Goal: Transaction & Acquisition: Book appointment/travel/reservation

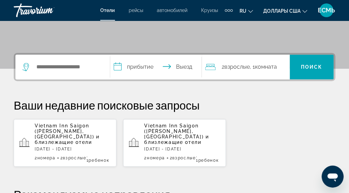
scroll to position [171, 0]
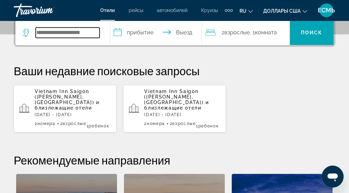
click at [38, 33] on input "Поиск направления от отеля" at bounding box center [68, 32] width 64 height 10
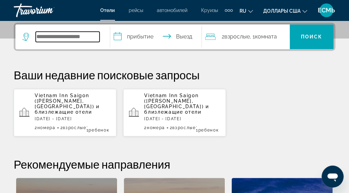
type input "*"
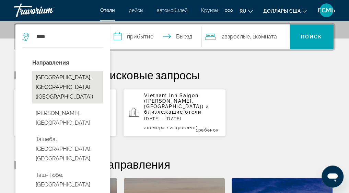
click at [86, 77] on button "Ташкент, Узбекистан (TAS)" at bounding box center [67, 87] width 71 height 32
type input "**********"
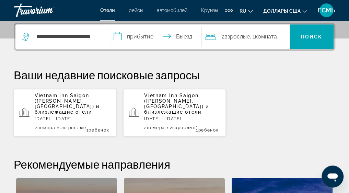
click at [119, 35] on input "**********" at bounding box center [157, 37] width 94 height 27
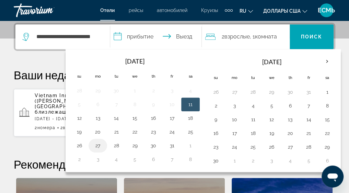
click at [97, 144] on button "27" at bounding box center [97, 146] width 11 height 10
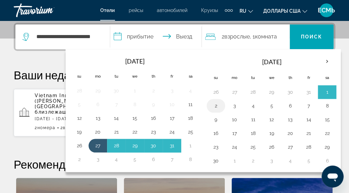
click at [216, 104] on button "2" at bounding box center [215, 106] width 11 height 10
type input "**********"
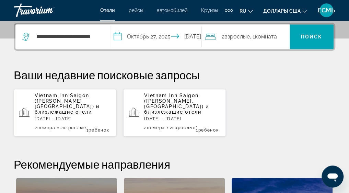
click at [266, 35] on span "Комната" at bounding box center [266, 36] width 22 height 7
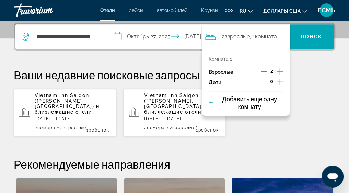
click at [263, 71] on icon "Декремент взрослый" at bounding box center [263, 71] width 6 height 0
click at [278, 80] on icon "Дочерние элементы" at bounding box center [279, 81] width 6 height 8
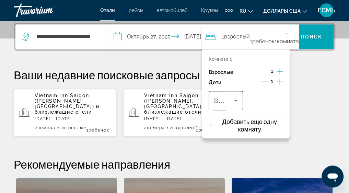
click at [235, 99] on icon "Путешественники: 1 взрослый, 1 ребенок" at bounding box center [235, 100] width 8 height 8
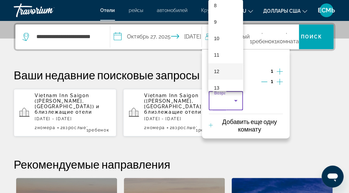
scroll to position [211, 0]
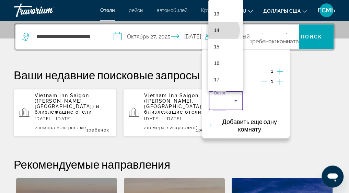
click at [223, 30] on mat-option "14" at bounding box center [225, 30] width 35 height 16
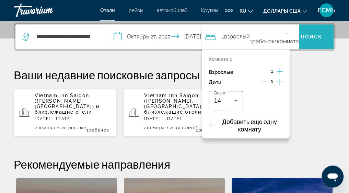
click at [304, 36] on span "Поиск" at bounding box center [312, 36] width 22 height 5
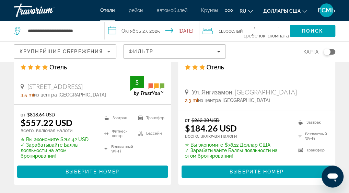
scroll to position [994, 0]
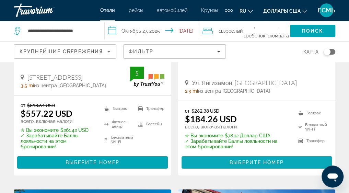
click at [252, 159] on span "Выберите номер" at bounding box center [256, 161] width 54 height 5
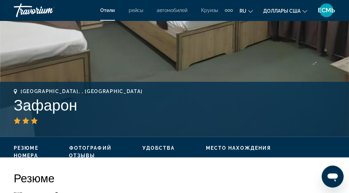
scroll to position [137, 0]
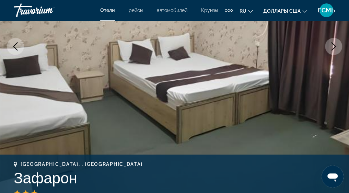
click at [333, 46] on icon "Следующее изображение" at bounding box center [333, 46] width 8 height 8
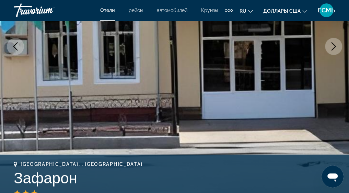
click at [333, 46] on icon "Следующее изображение" at bounding box center [333, 46] width 8 height 8
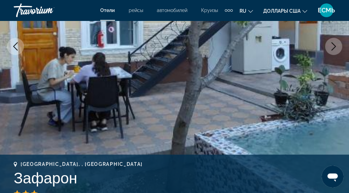
click at [333, 46] on icon "Следующее изображение" at bounding box center [333, 46] width 8 height 8
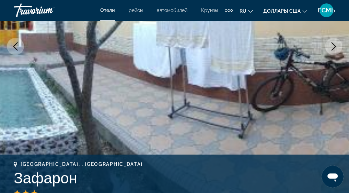
click at [333, 46] on icon "Следующее изображение" at bounding box center [333, 46] width 8 height 8
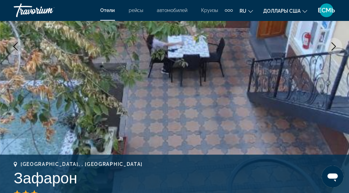
click at [333, 46] on icon "Следующее изображение" at bounding box center [333, 46] width 8 height 8
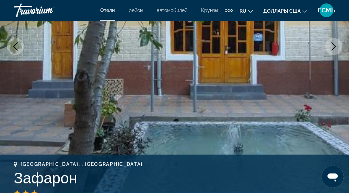
click at [333, 46] on icon "Следующее изображение" at bounding box center [333, 46] width 8 height 8
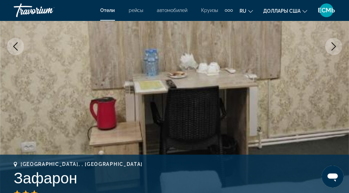
click at [333, 46] on icon "Следующее изображение" at bounding box center [333, 46] width 8 height 8
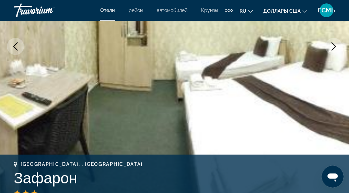
click at [333, 46] on icon "Следующее изображение" at bounding box center [333, 46] width 8 height 8
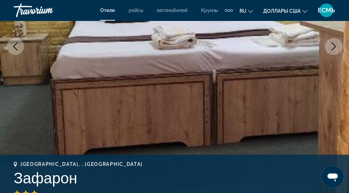
click at [333, 46] on icon "Следующее изображение" at bounding box center [333, 46] width 8 height 8
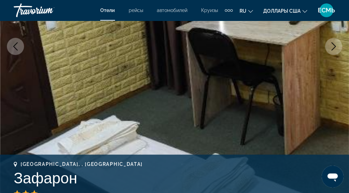
click at [333, 46] on icon "Следующее изображение" at bounding box center [333, 46] width 8 height 8
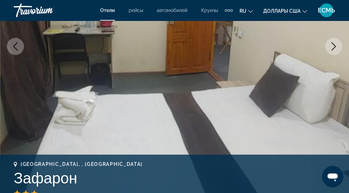
click at [333, 46] on icon "Следующее изображение" at bounding box center [333, 46] width 8 height 8
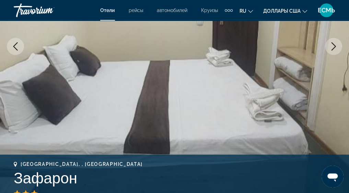
click at [333, 46] on icon "Следующее изображение" at bounding box center [333, 46] width 8 height 8
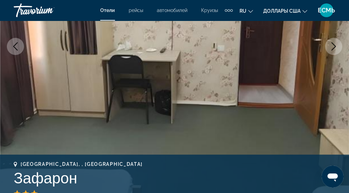
click at [333, 46] on icon "Следующее изображение" at bounding box center [333, 46] width 8 height 8
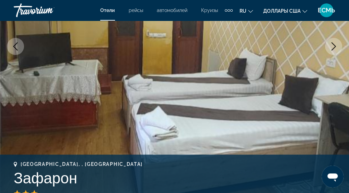
click at [333, 46] on icon "Следующее изображение" at bounding box center [333, 46] width 8 height 8
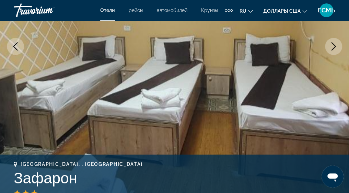
click at [333, 46] on icon "Следующее изображение" at bounding box center [333, 46] width 8 height 8
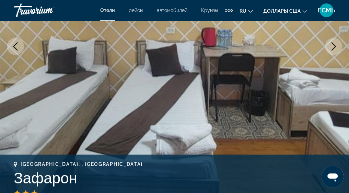
click at [333, 46] on icon "Следующее изображение" at bounding box center [333, 46] width 8 height 8
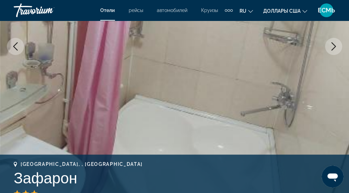
click at [333, 46] on icon "Следующее изображение" at bounding box center [333, 46] width 8 height 8
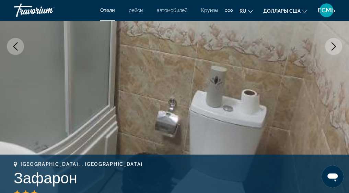
click at [331, 46] on icon "Следующее изображение" at bounding box center [333, 46] width 8 height 8
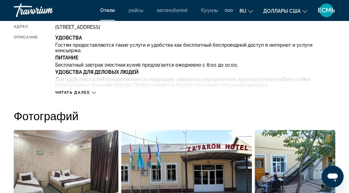
scroll to position [377, 0]
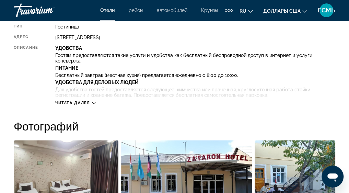
click at [83, 102] on span "Читать далее" at bounding box center [72, 102] width 35 height 4
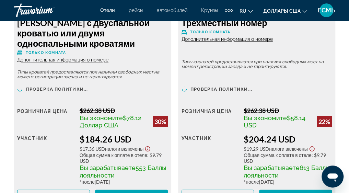
scroll to position [1474, 0]
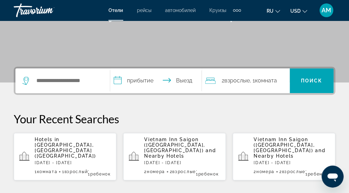
scroll to position [137, 0]
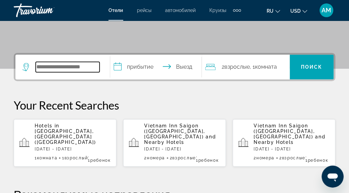
click at [39, 64] on input "Search hotel destination" at bounding box center [68, 67] width 64 height 10
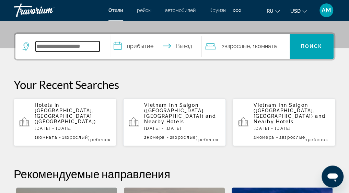
scroll to position [167, 0]
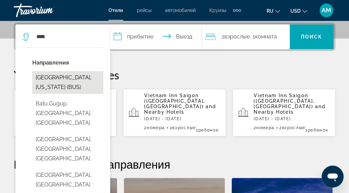
click at [58, 77] on button "[GEOGRAPHIC_DATA], [US_STATE] (BUS)" at bounding box center [67, 82] width 71 height 23
type input "**********"
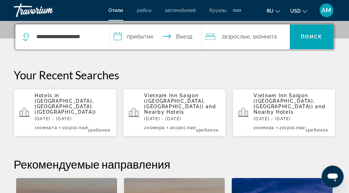
click at [141, 35] on input "**********" at bounding box center [157, 37] width 94 height 27
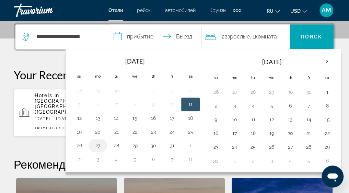
click at [99, 144] on button "27" at bounding box center [97, 146] width 11 height 10
click at [185, 37] on input "**********" at bounding box center [157, 37] width 94 height 27
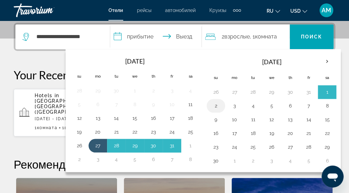
click at [217, 103] on button "2" at bounding box center [215, 106] width 11 height 10
type input "**********"
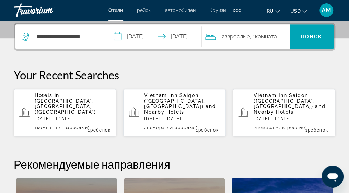
click at [211, 37] on icon "Travelers: 2 adults, 0 children" at bounding box center [210, 37] width 10 height 8
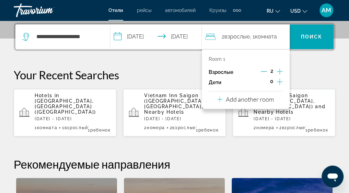
click at [279, 81] on icon "Increment children" at bounding box center [279, 81] width 6 height 8
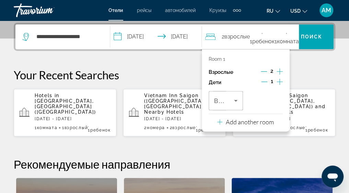
click at [264, 70] on icon "Decrement adults" at bounding box center [263, 71] width 6 height 6
click at [235, 100] on icon "Travelers: 1 adult, 1 child" at bounding box center [235, 101] width 3 height 2
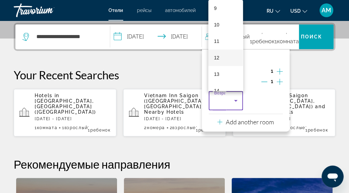
scroll to position [171, 0]
click at [221, 72] on mat-option "14" at bounding box center [225, 70] width 35 height 16
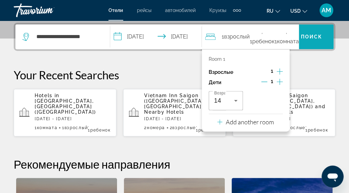
click at [308, 33] on span "Search" at bounding box center [311, 36] width 44 height 16
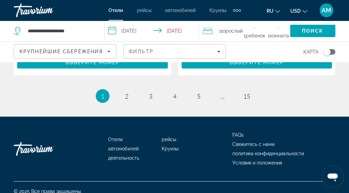
scroll to position [1557, 0]
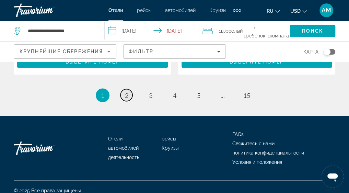
click at [127, 91] on span "2" at bounding box center [126, 95] width 3 height 8
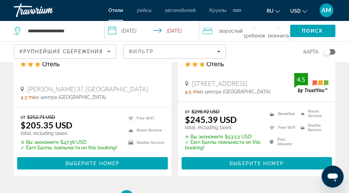
scroll to position [1440, 0]
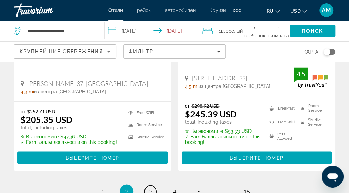
click at [149, 187] on span "3" at bounding box center [150, 191] width 3 height 8
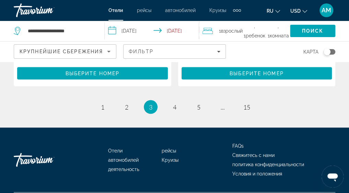
scroll to position [1508, 0]
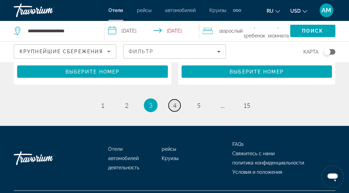
click at [175, 105] on span "4" at bounding box center [174, 105] width 3 height 8
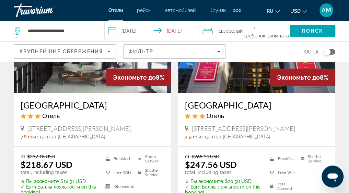
scroll to position [651, 0]
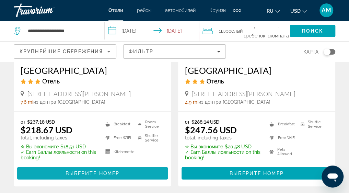
click at [114, 173] on span "Выберите номер" at bounding box center [92, 172] width 54 height 5
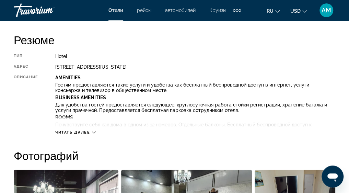
scroll to position [343, 0]
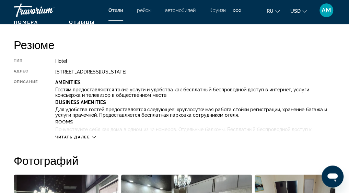
click at [87, 137] on span "Читать далее" at bounding box center [72, 137] width 35 height 4
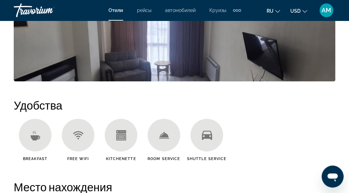
scroll to position [891, 0]
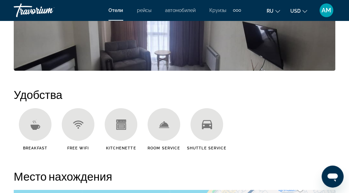
click at [162, 127] on icon "Main content" at bounding box center [164, 124] width 10 height 10
